Goal: Find contact information: Find contact information

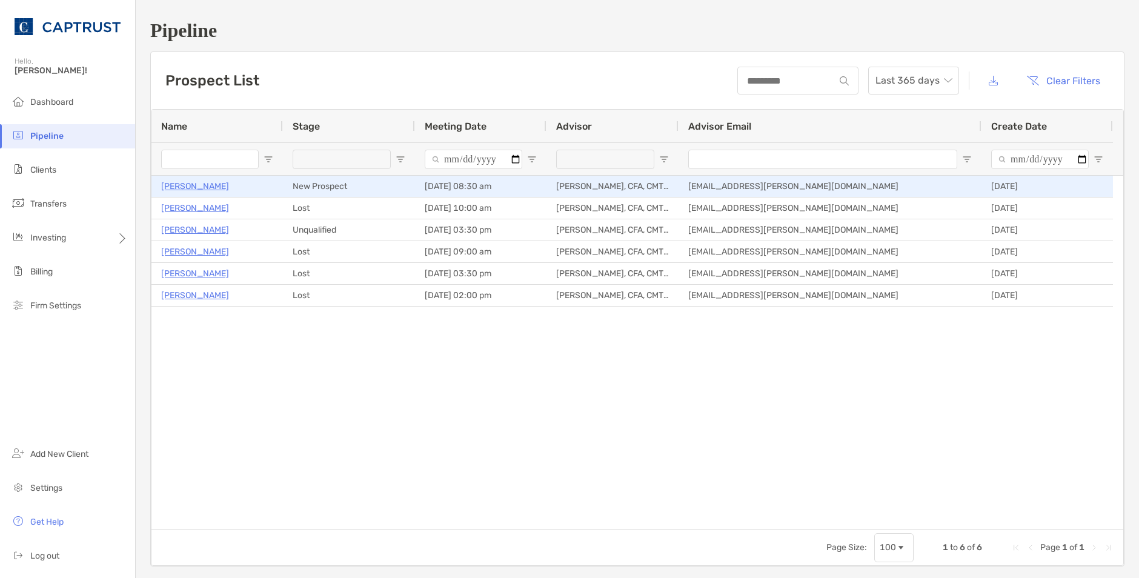
click at [211, 184] on p "[PERSON_NAME]" at bounding box center [195, 186] width 68 height 15
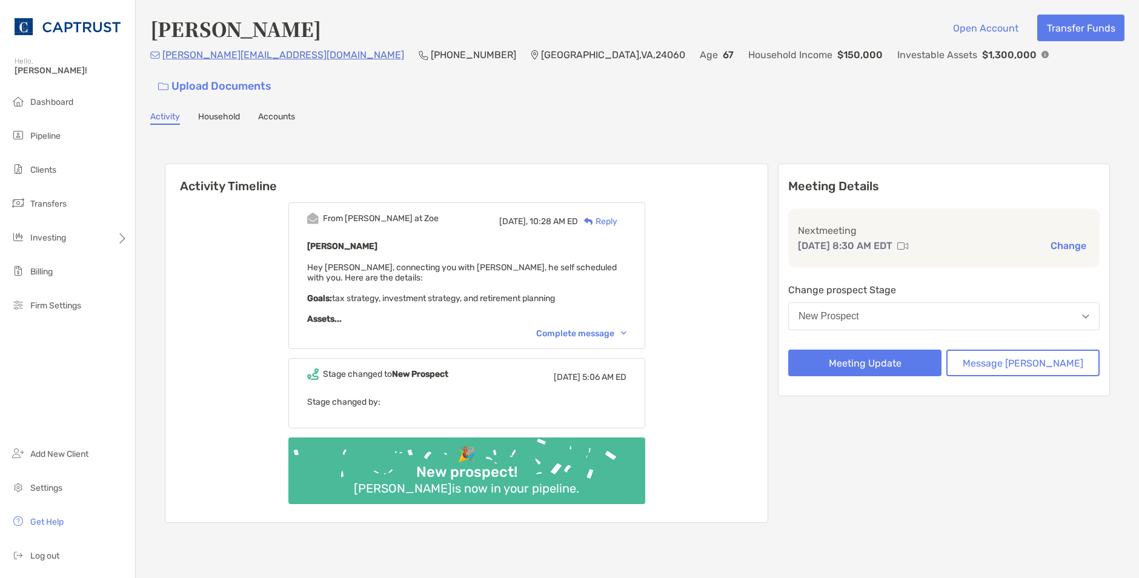
click at [591, 328] on div "Complete message" at bounding box center [581, 333] width 90 height 10
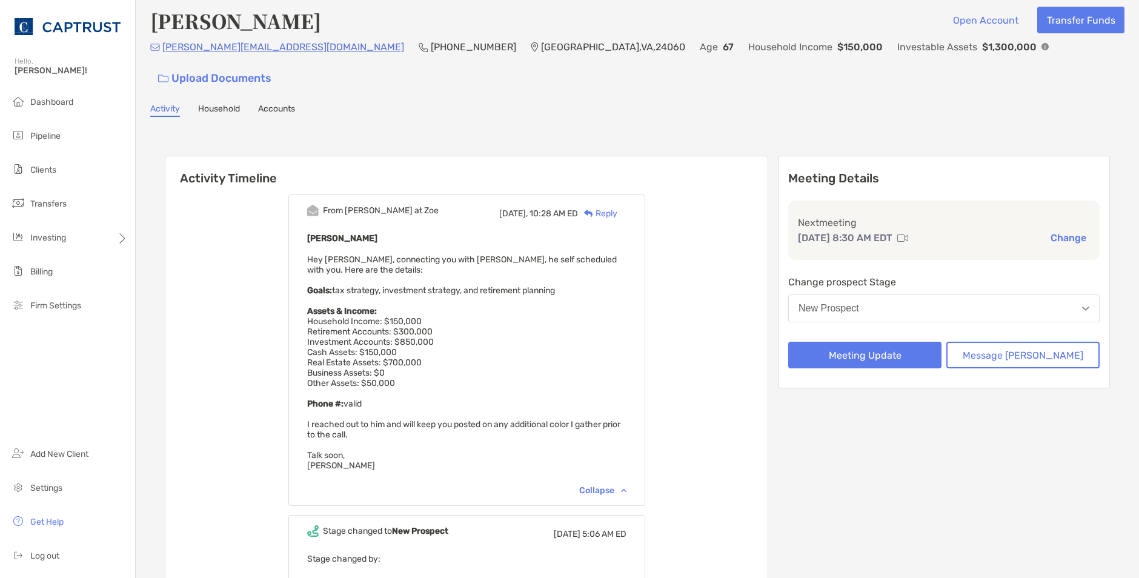
scroll to position [6, 0]
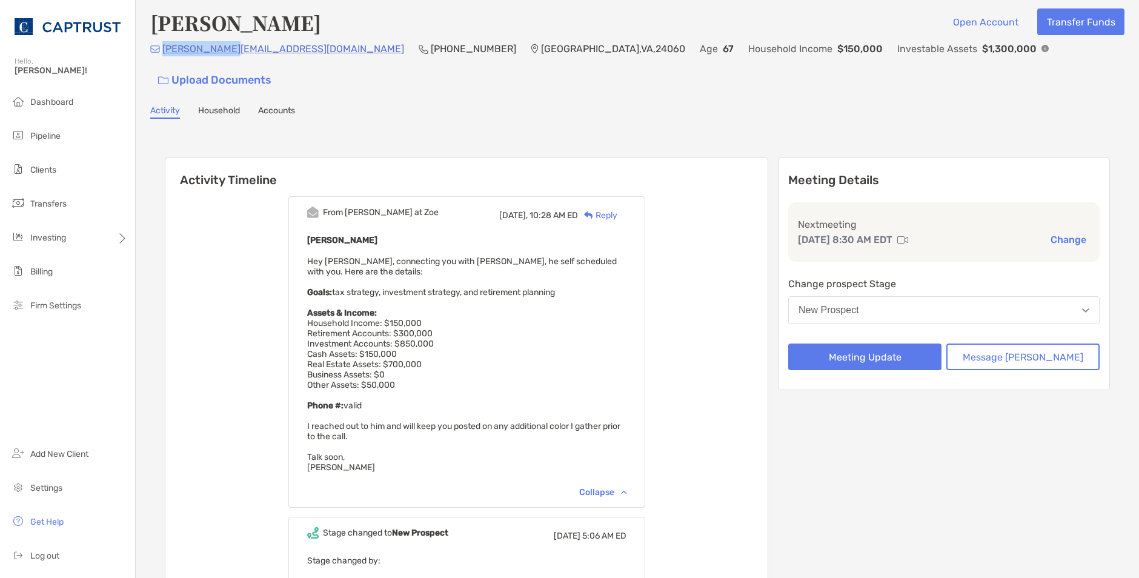
drag, startPoint x: 233, startPoint y: 52, endPoint x: 162, endPoint y: 48, distance: 71.0
click at [162, 48] on div "bruce@aire.ec (540) 818-5682 Blacksburg , VA , 24060 Age 67 Household Income $1…" at bounding box center [637, 67] width 974 height 52
copy p "bruce@aire.ec"
